Goal: Transaction & Acquisition: Purchase product/service

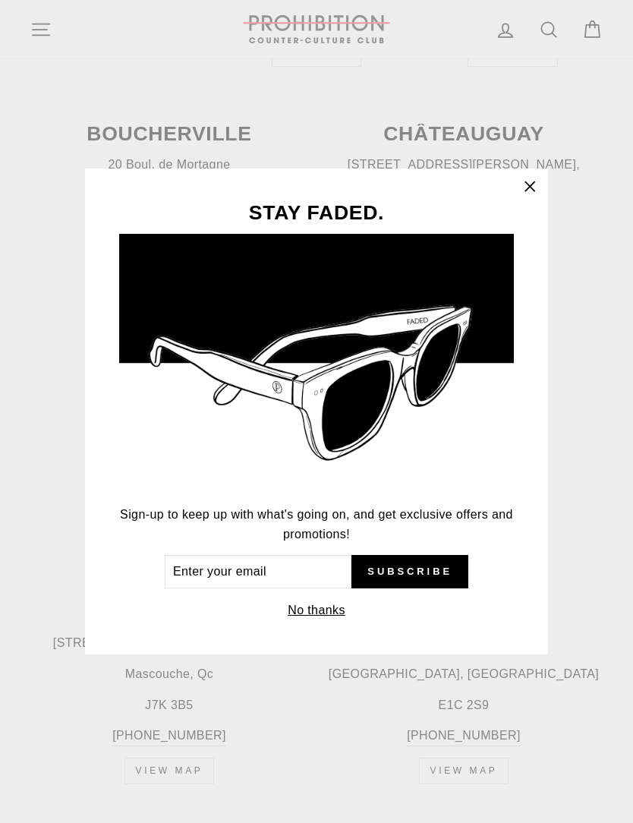
scroll to position [962, 0]
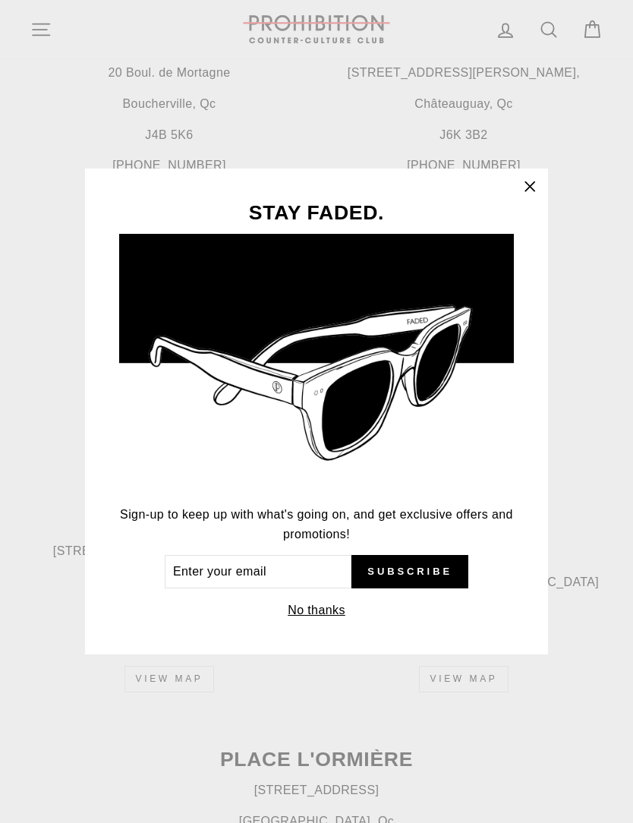
click at [524, 197] on icon "button" at bounding box center [529, 186] width 21 height 21
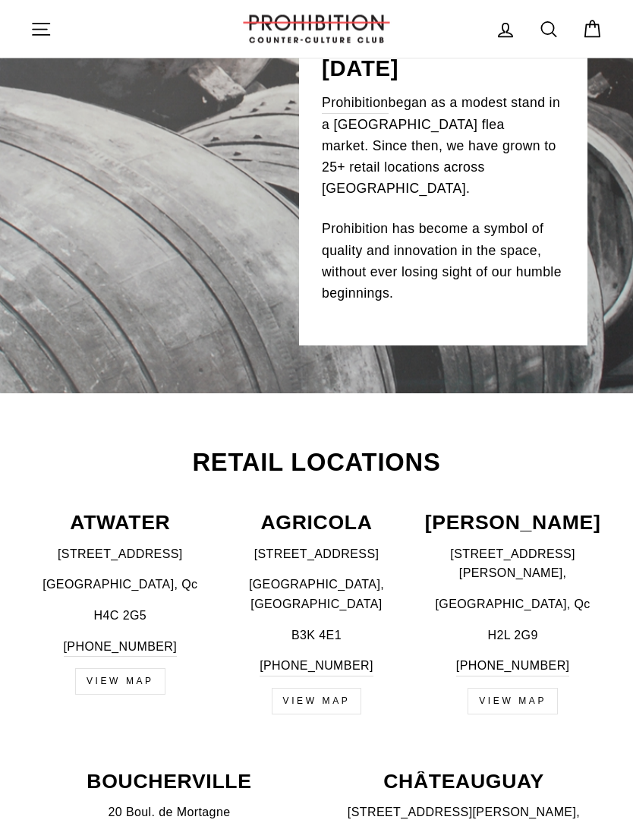
scroll to position [0, 0]
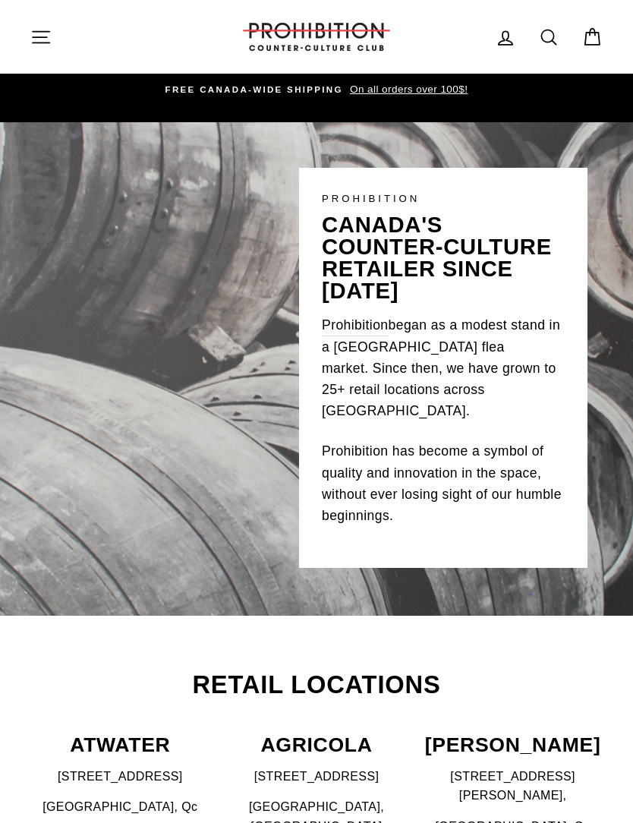
click at [48, 50] on button "Site navigation" at bounding box center [40, 36] width 39 height 33
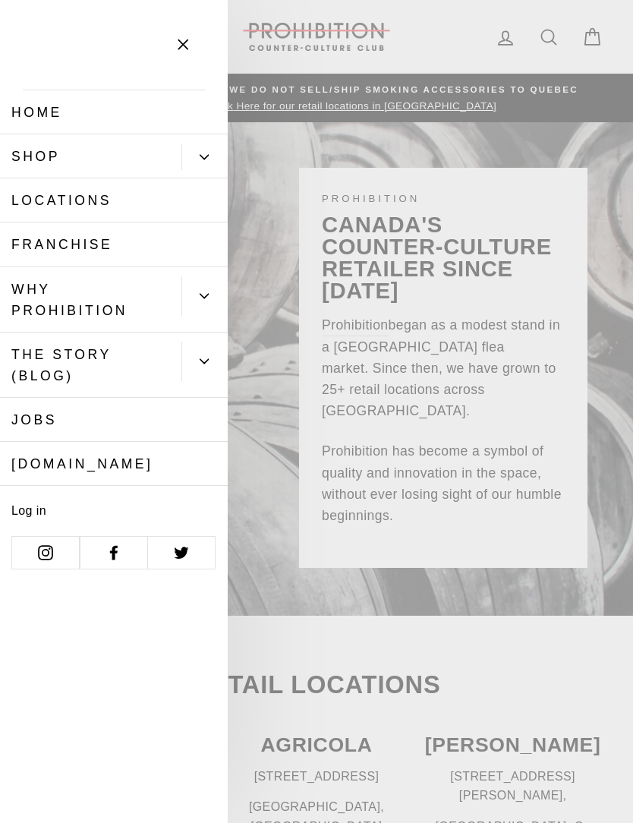
click at [150, 153] on link "Shop" at bounding box center [90, 156] width 181 height 44
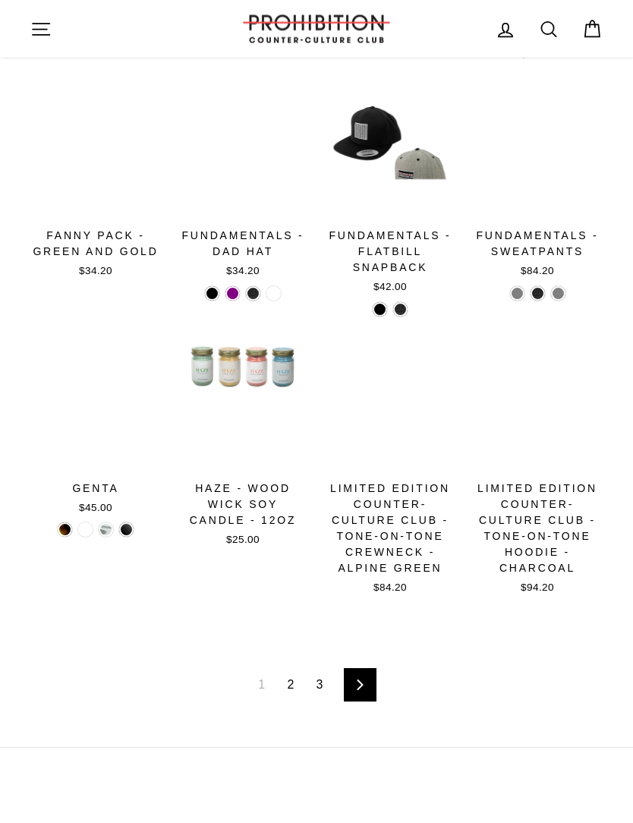
scroll to position [1523, 0]
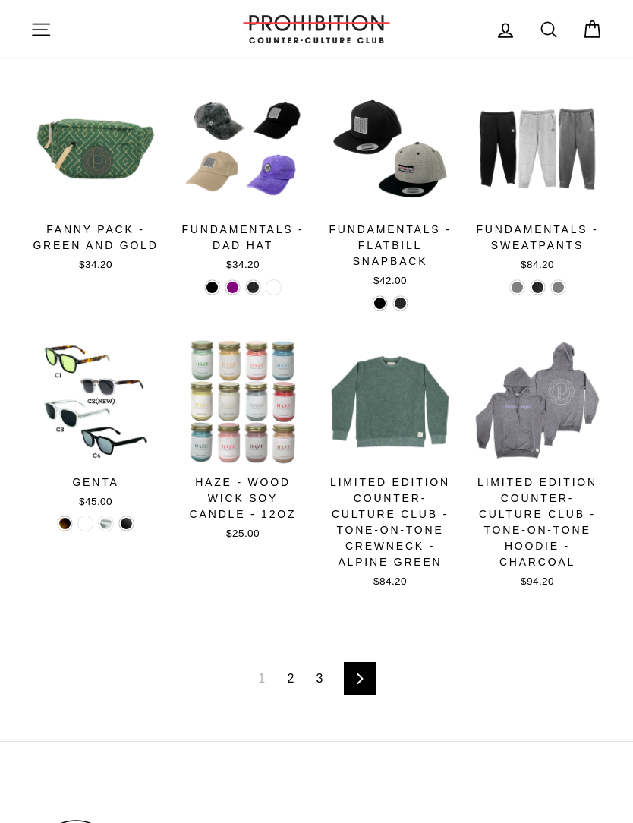
click at [373, 662] on link "Next" at bounding box center [360, 678] width 33 height 33
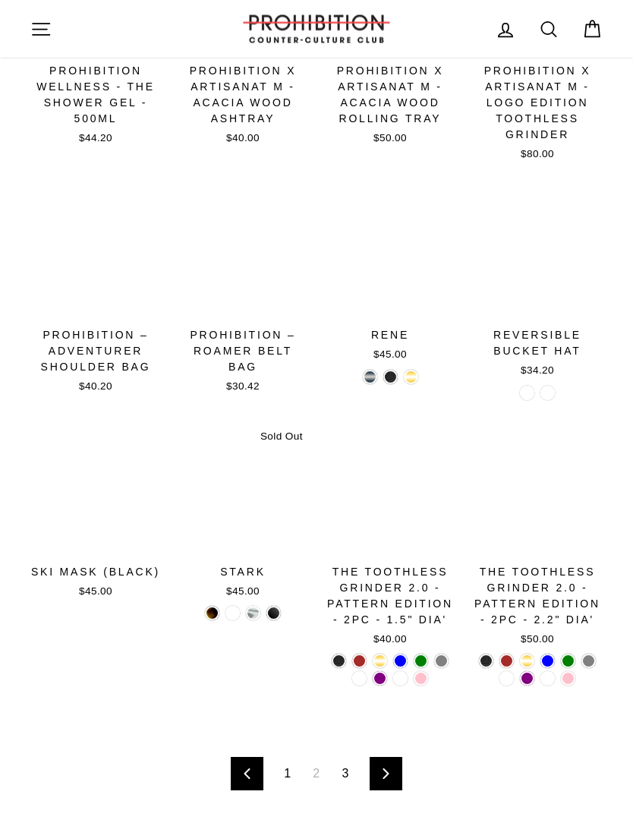
scroll to position [1413, 0]
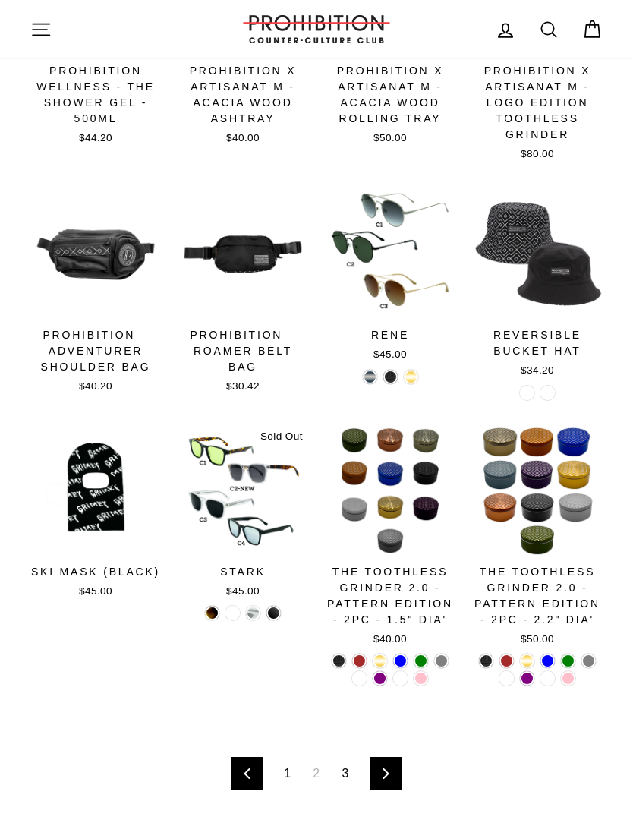
click at [392, 771] on link "Next" at bounding box center [386, 773] width 33 height 33
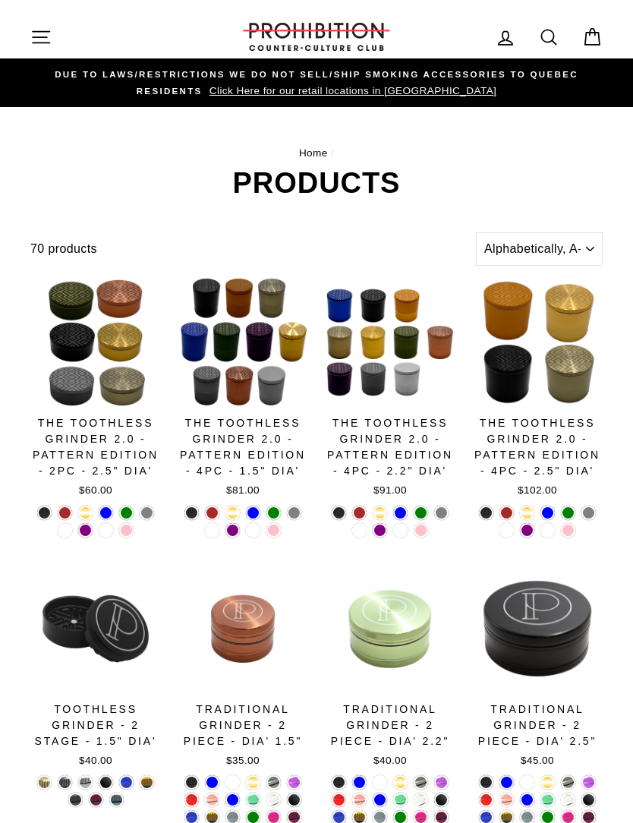
click at [39, 34] on icon "button" at bounding box center [40, 37] width 21 height 21
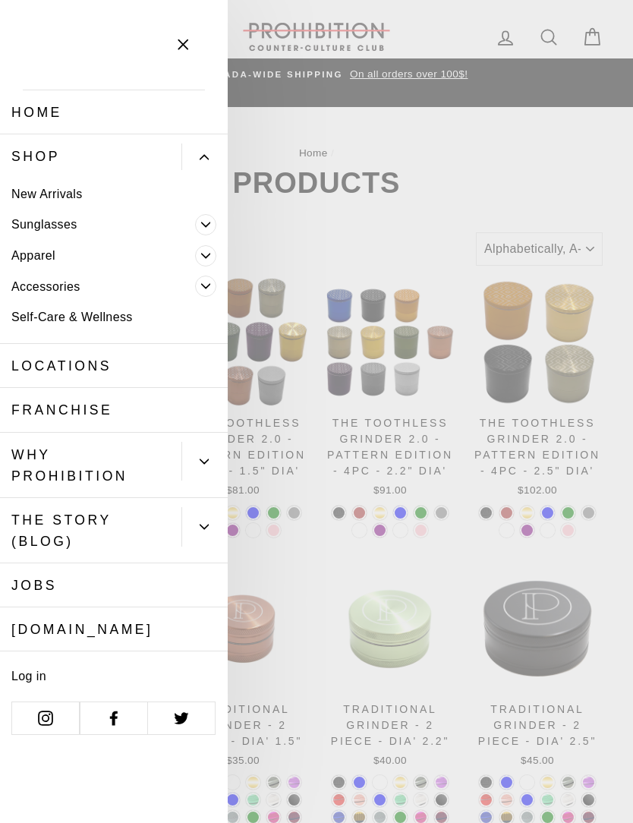
click at [189, 163] on button "Primary" at bounding box center [204, 156] width 46 height 27
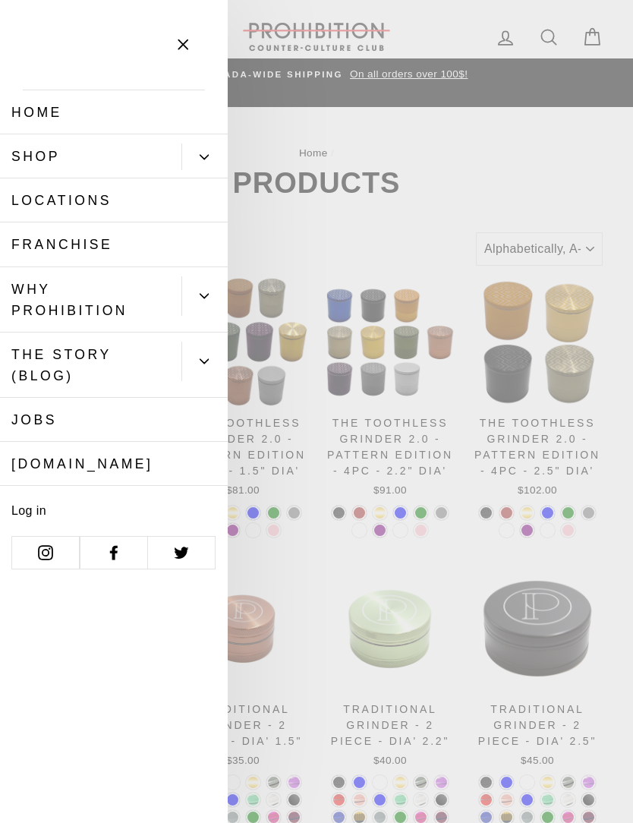
click at [137, 146] on link "Shop" at bounding box center [90, 156] width 181 height 44
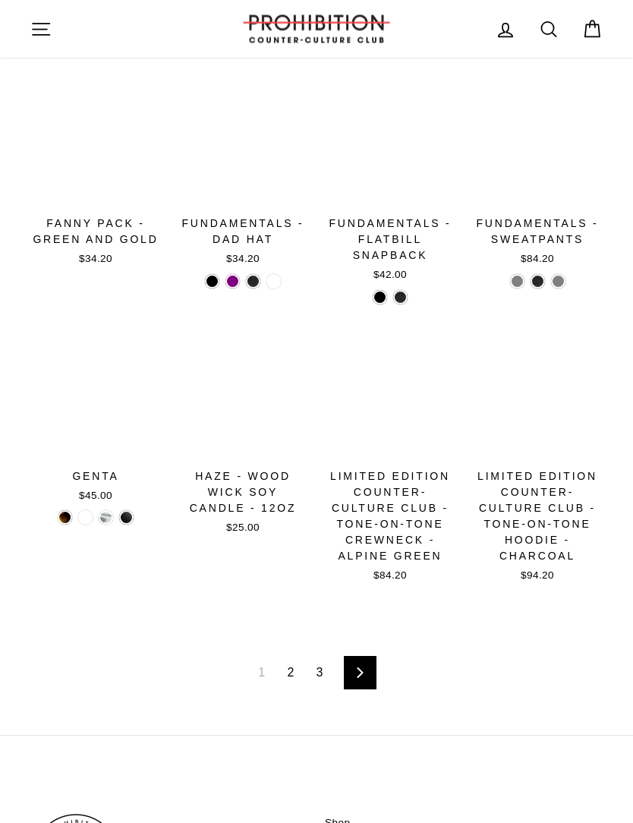
scroll to position [1538, 0]
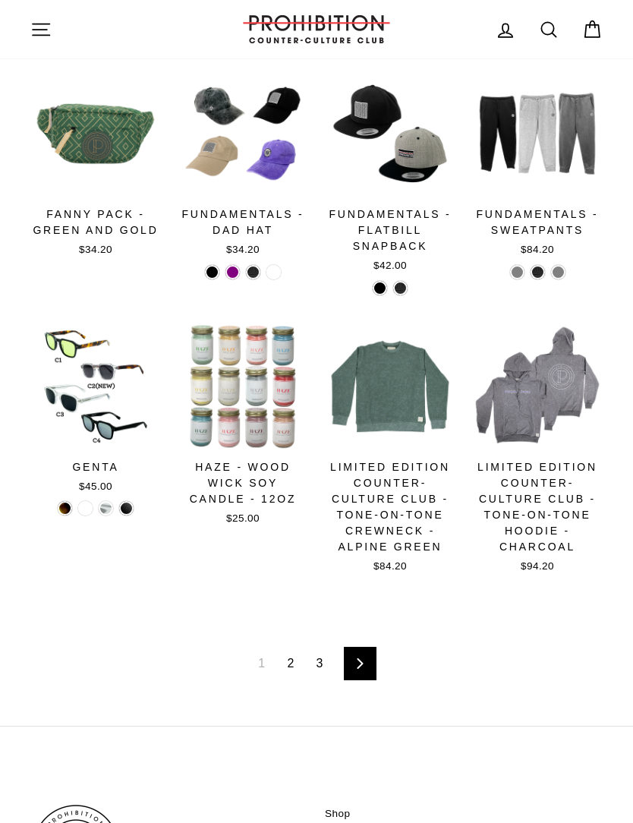
click at [373, 657] on link "Next" at bounding box center [360, 663] width 33 height 33
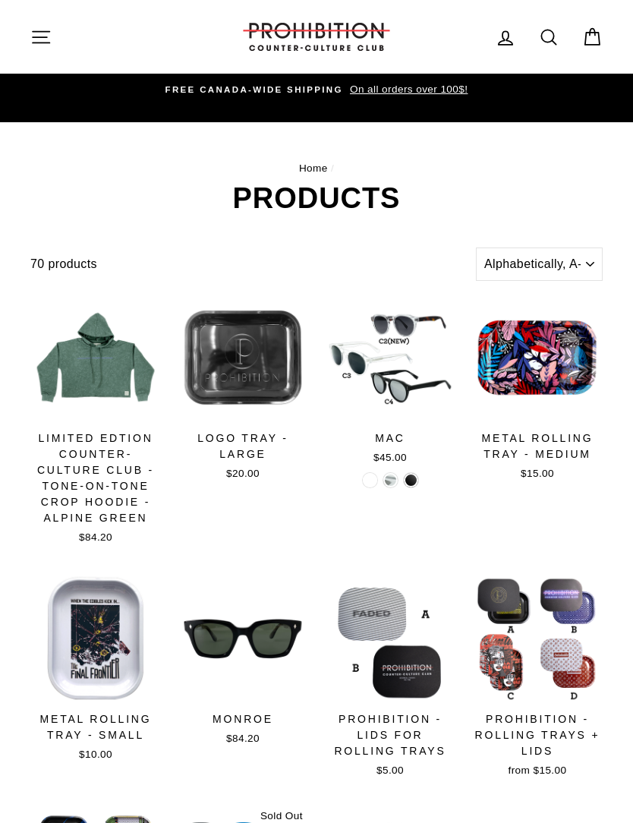
click at [554, 30] on icon at bounding box center [548, 37] width 21 height 21
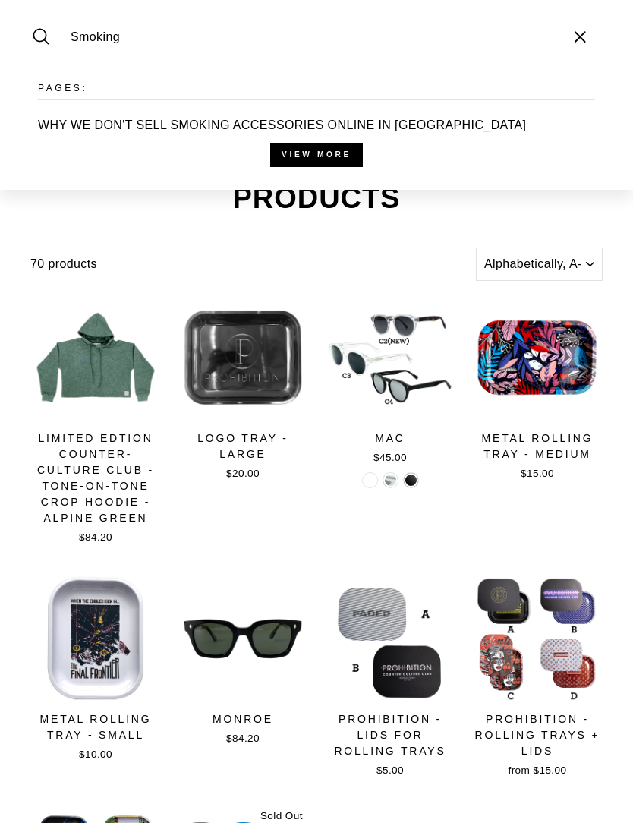
type input "Smoking"
click at [46, 36] on button "Search" at bounding box center [46, 36] width 33 height 51
click at [569, 31] on icon "button" at bounding box center [580, 37] width 23 height 23
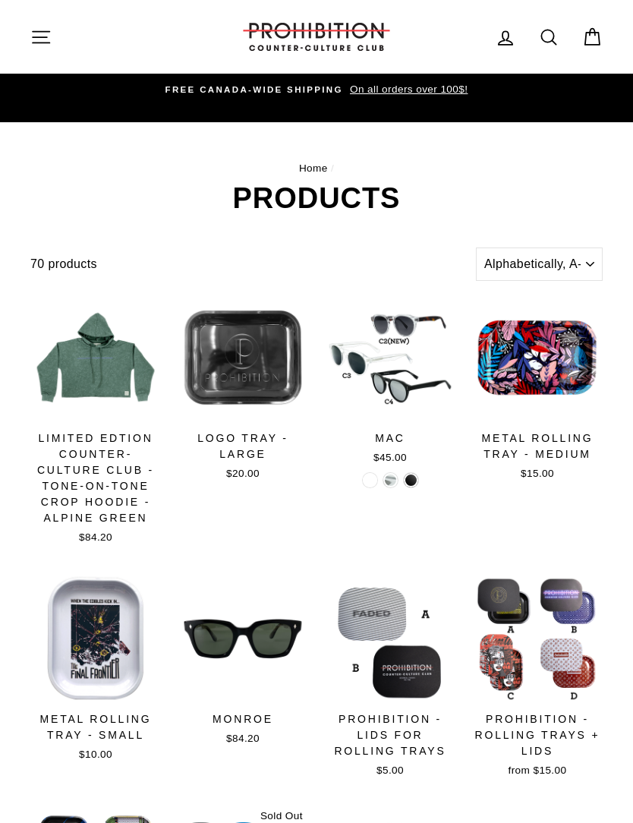
click at [544, 31] on icon at bounding box center [549, 37] width 14 height 14
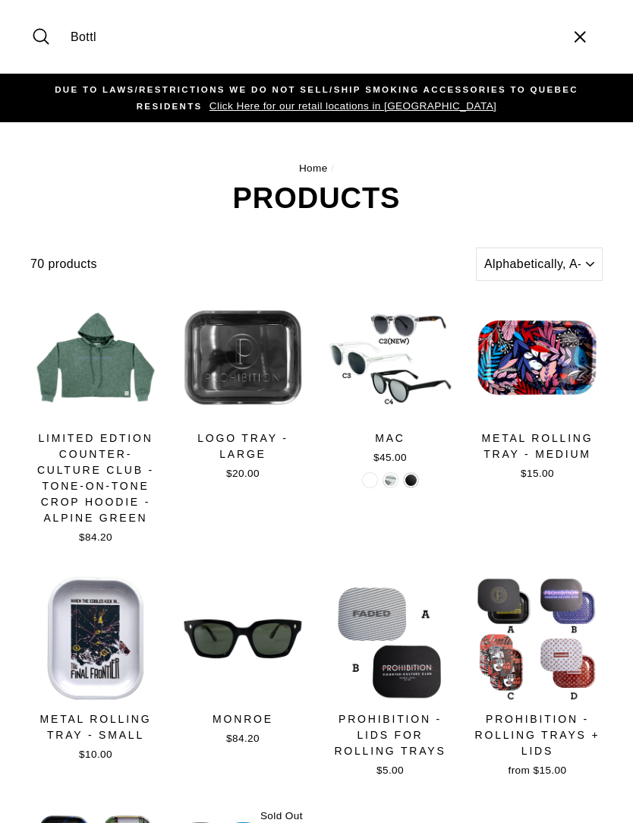
click at [578, 35] on icon "button" at bounding box center [580, 37] width 10 height 10
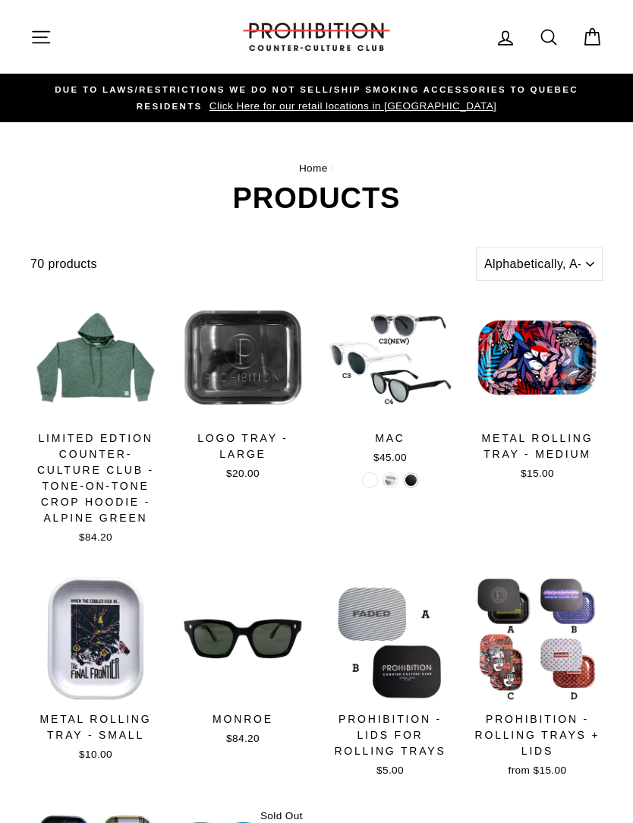
click at [552, 34] on icon at bounding box center [548, 37] width 21 height 21
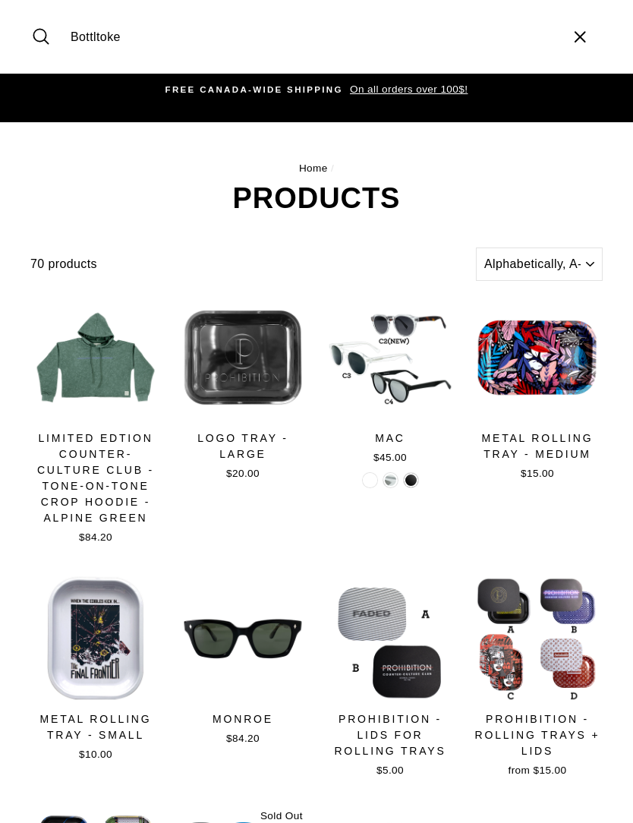
type input "Bottltoke"
click at [597, 634] on div at bounding box center [537, 638] width 132 height 132
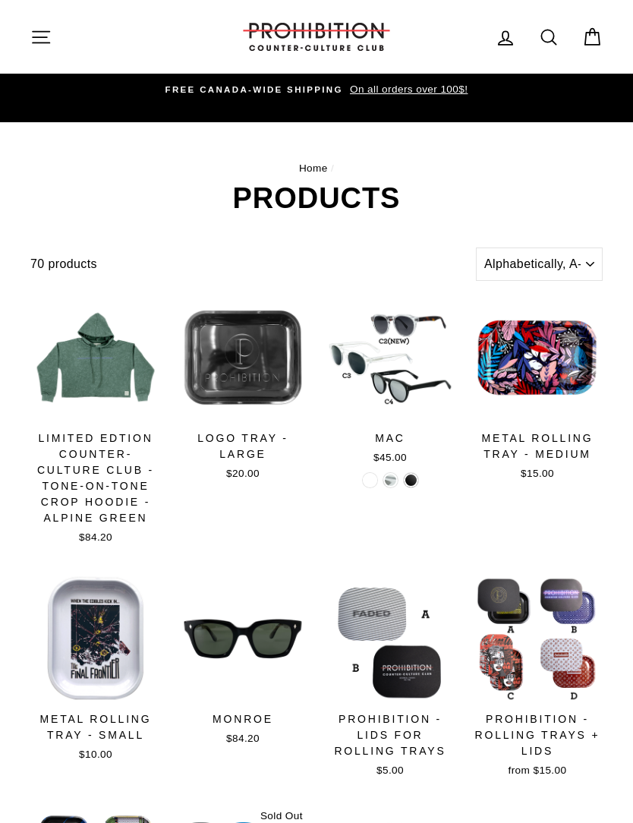
click at [598, 635] on div at bounding box center [537, 638] width 132 height 132
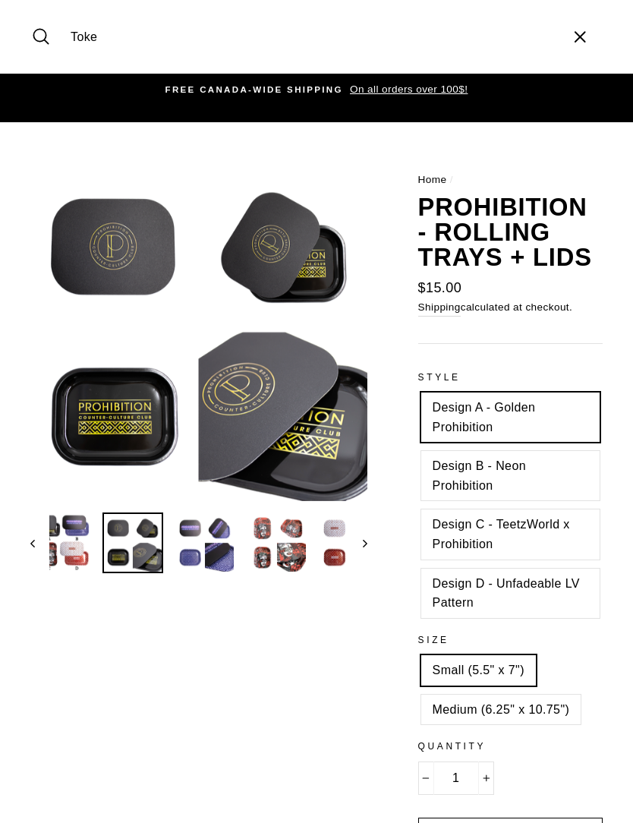
type input "Toke"
click at [46, 36] on button "Search" at bounding box center [46, 36] width 33 height 51
